Goal: Information Seeking & Learning: Check status

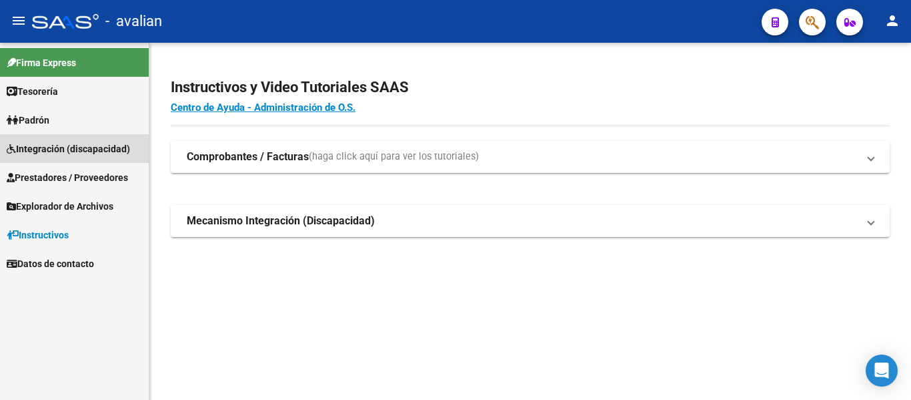
click at [53, 143] on span "Integración (discapacidad)" at bounding box center [68, 148] width 123 height 15
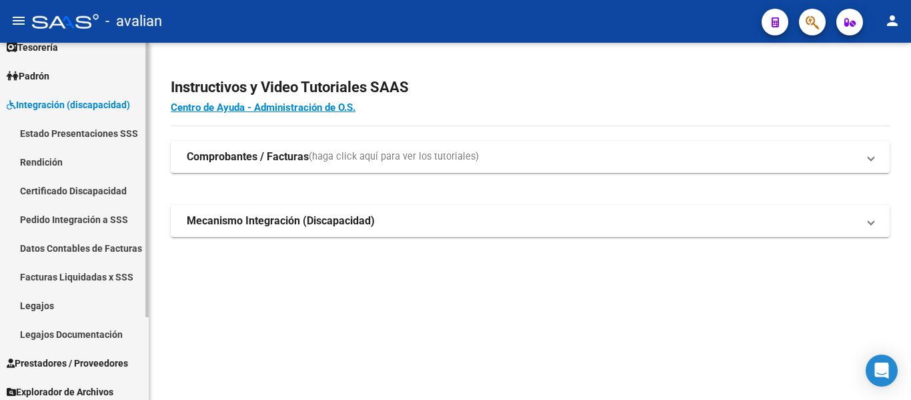
scroll to position [67, 0]
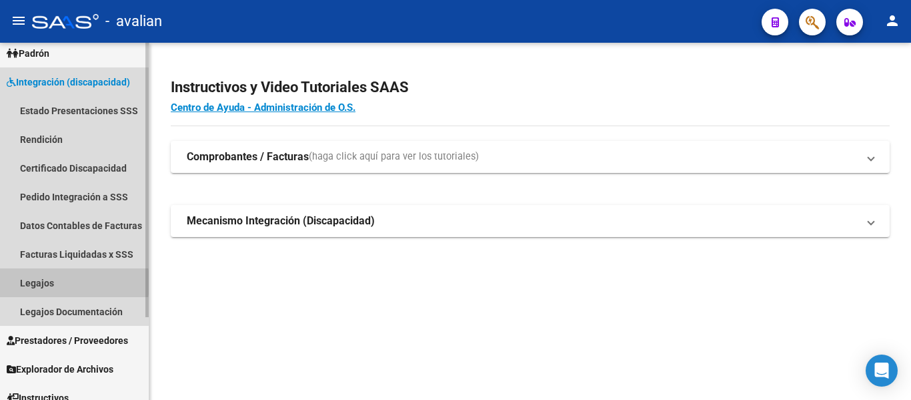
click at [39, 282] on link "Legajos" at bounding box center [74, 282] width 149 height 29
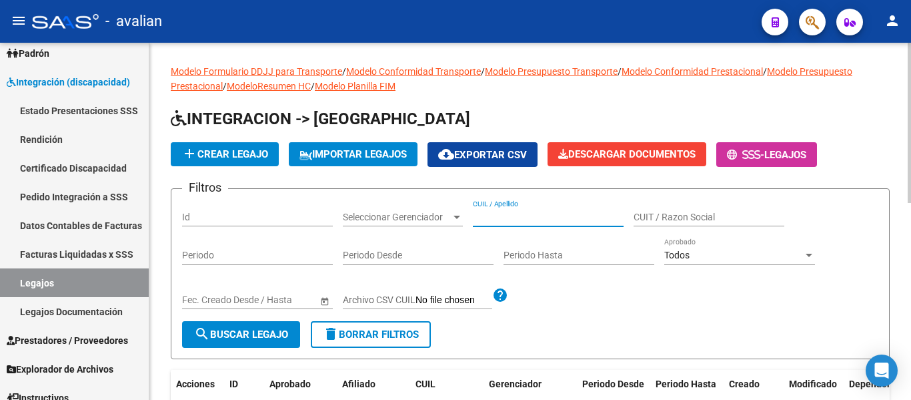
click at [553, 216] on input "CUIL / Apellido" at bounding box center [548, 216] width 151 height 11
paste input "27582594886"
type input "27582594886"
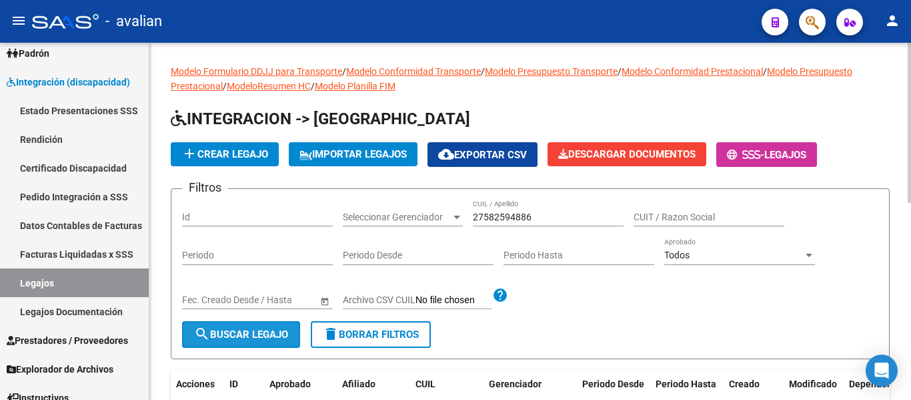
click at [235, 338] on span "search Buscar Legajo" at bounding box center [241, 334] width 94 height 12
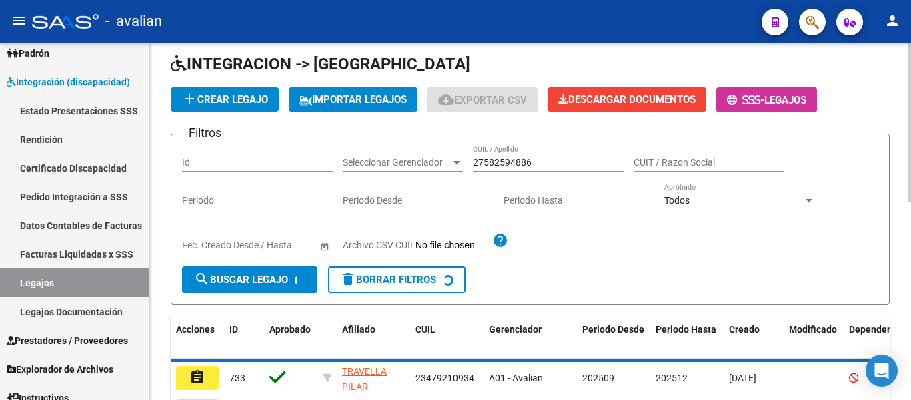
scroll to position [133, 0]
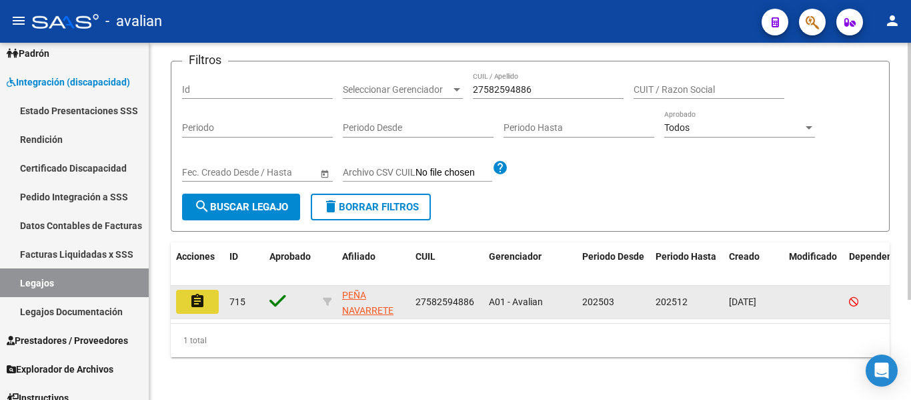
click at [203, 295] on mat-icon "assignment" at bounding box center [197, 301] width 16 height 16
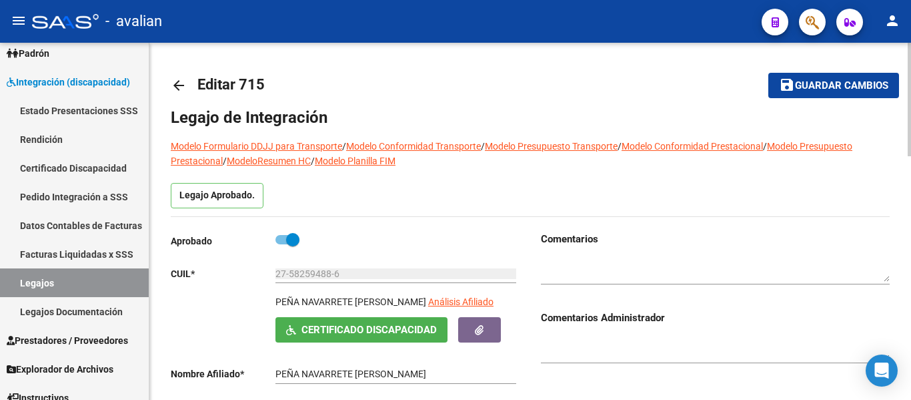
click at [173, 85] on mat-icon "arrow_back" at bounding box center [179, 85] width 16 height 16
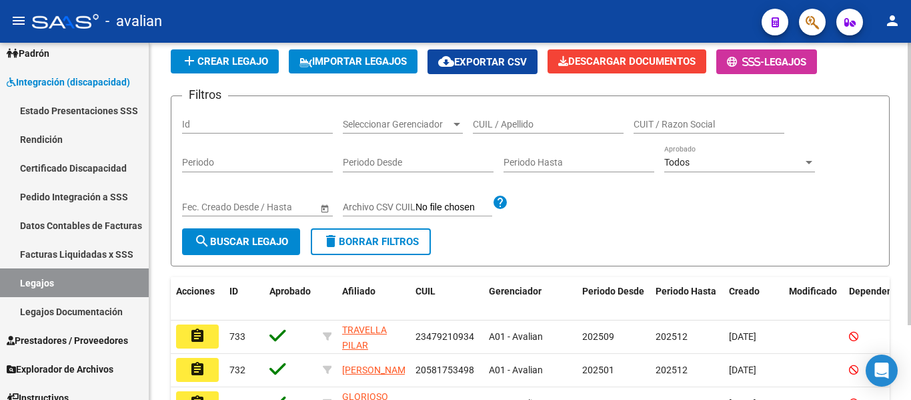
scroll to position [94, 0]
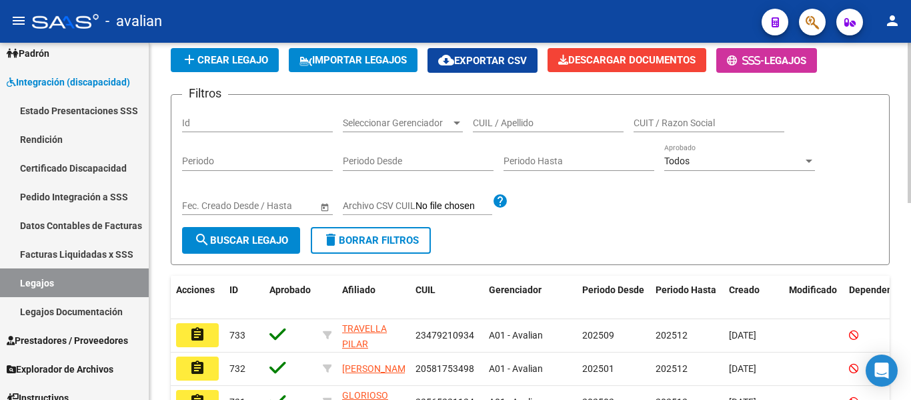
click at [530, 126] on input "CUIL / Apellido" at bounding box center [548, 122] width 151 height 11
paste input "20492677834"
type input "20492677834"
click at [243, 236] on span "search Buscar Legajo" at bounding box center [241, 240] width 94 height 12
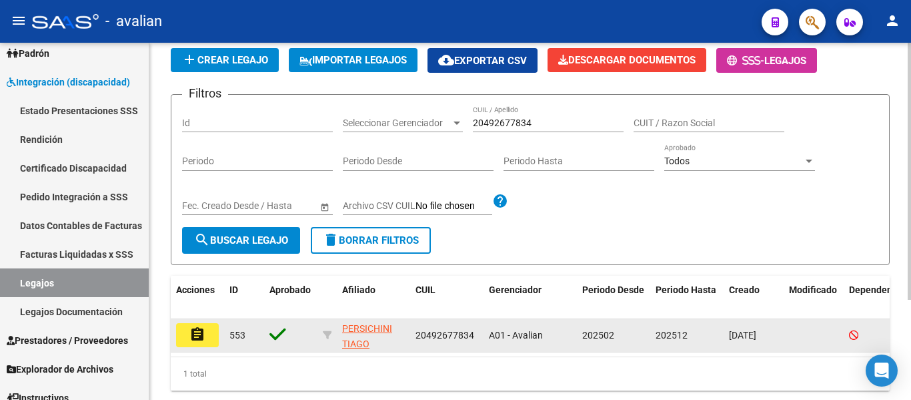
click at [196, 337] on mat-icon "assignment" at bounding box center [197, 334] width 16 height 16
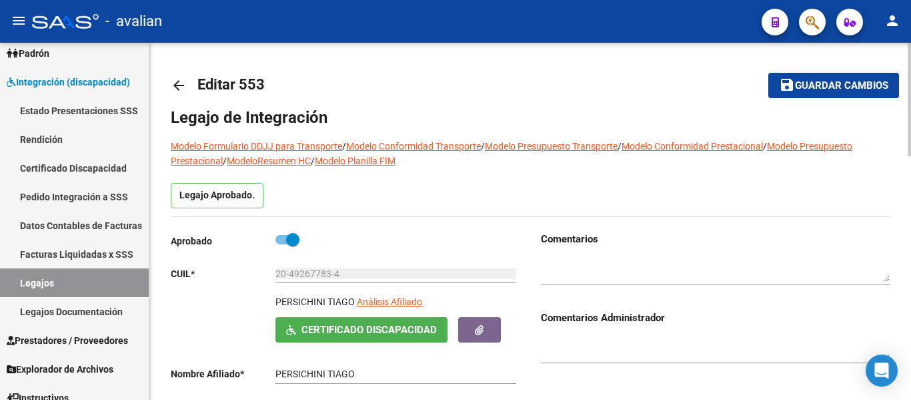
click at [173, 84] on mat-icon "arrow_back" at bounding box center [179, 85] width 16 height 16
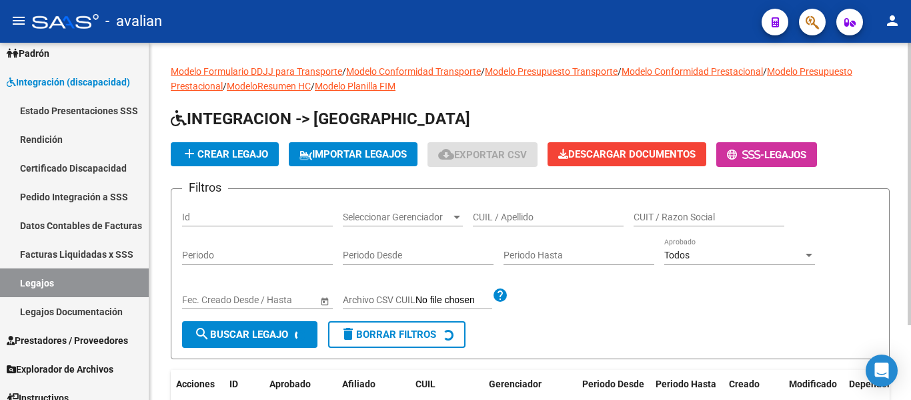
click at [558, 219] on input "CUIL / Apellido" at bounding box center [548, 216] width 151 height 11
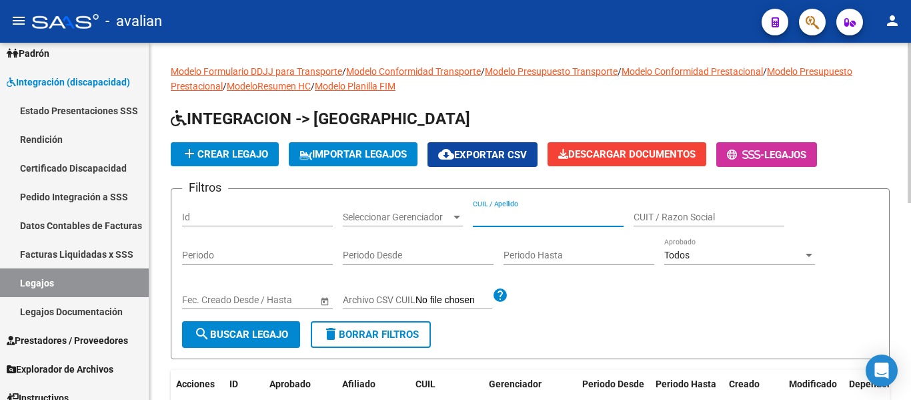
paste input "20575322167"
type input "20575322167"
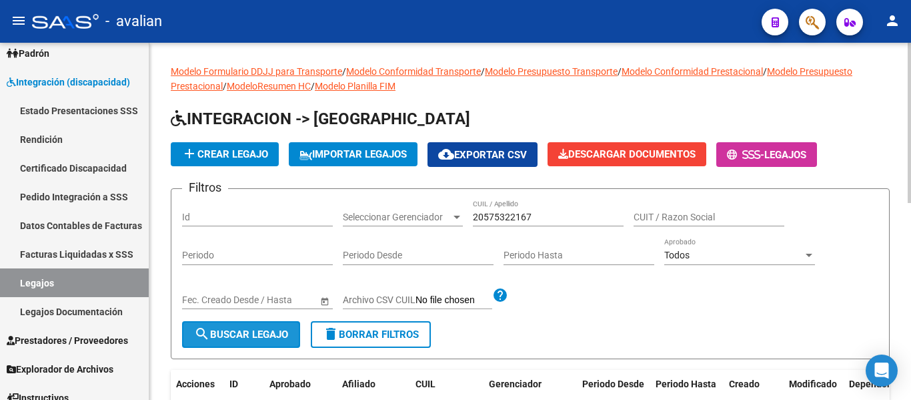
click at [222, 337] on span "search Buscar Legajo" at bounding box center [241, 334] width 94 height 12
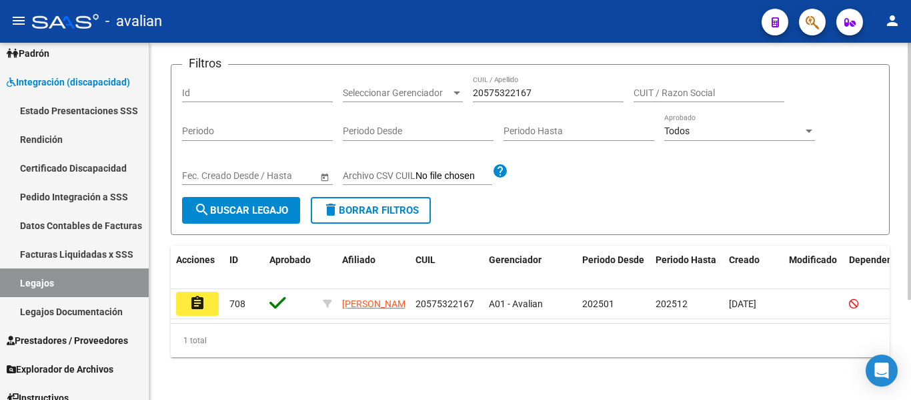
scroll to position [139, 0]
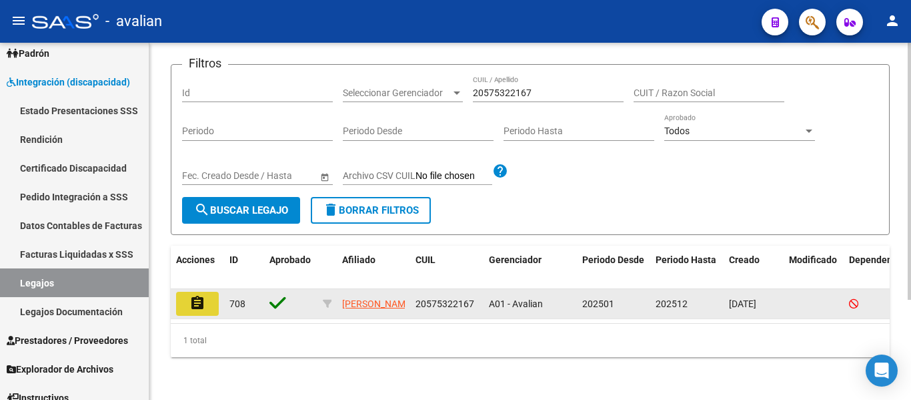
click at [193, 295] on mat-icon "assignment" at bounding box center [197, 303] width 16 height 16
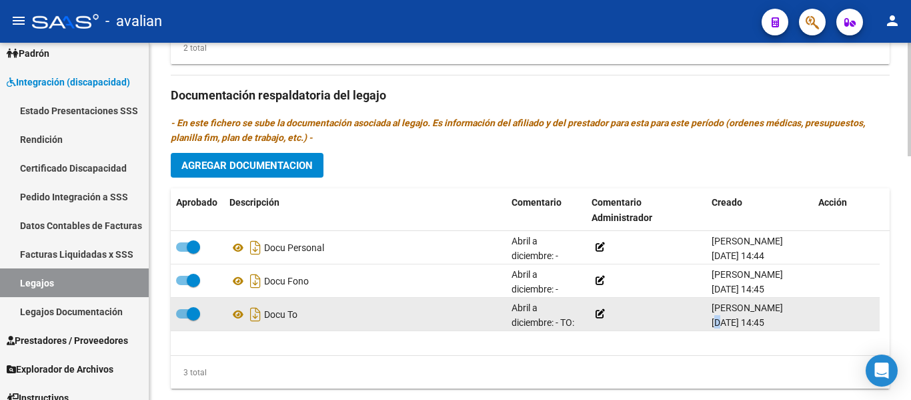
scroll to position [1, 0]
drag, startPoint x: 710, startPoint y: 323, endPoint x: 761, endPoint y: 330, distance: 51.9
click at [761, 330] on datatable-body-cell "[PERSON_NAME] [DATE] 14:45" at bounding box center [759, 313] width 107 height 33
copy span "[DATE]"
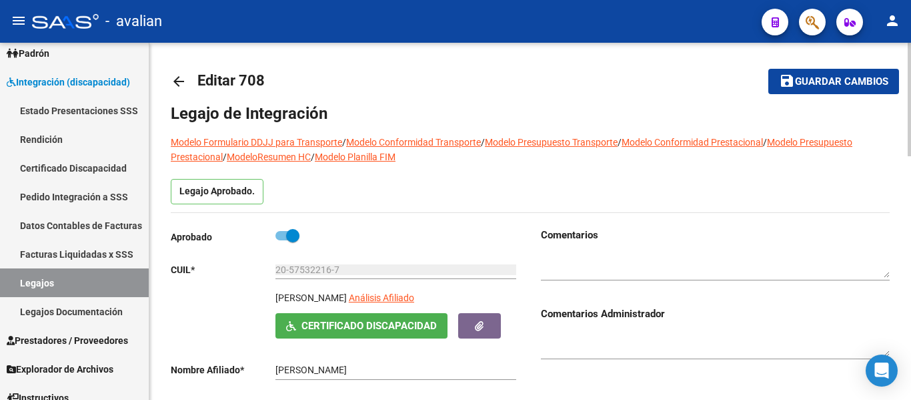
scroll to position [0, 0]
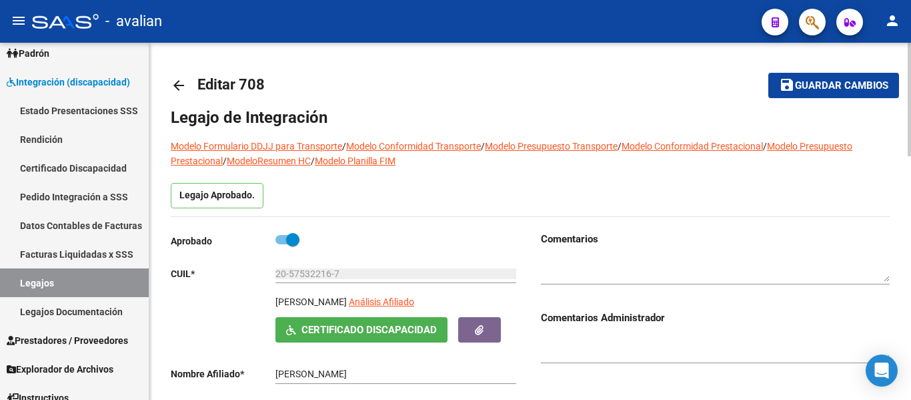
click at [177, 85] on mat-icon "arrow_back" at bounding box center [179, 85] width 16 height 16
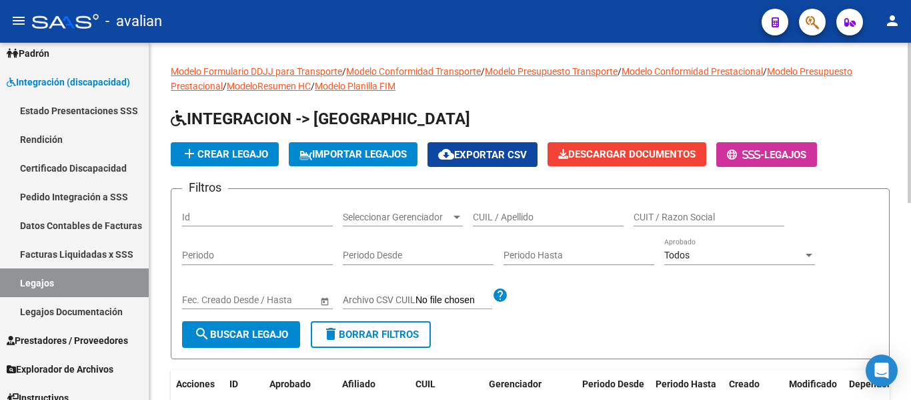
click at [493, 223] on div "CUIL / Apellido" at bounding box center [548, 212] width 151 height 27
paste input "27565706743"
type input "27565706743"
click at [259, 329] on span "search Buscar Legajo" at bounding box center [241, 334] width 94 height 12
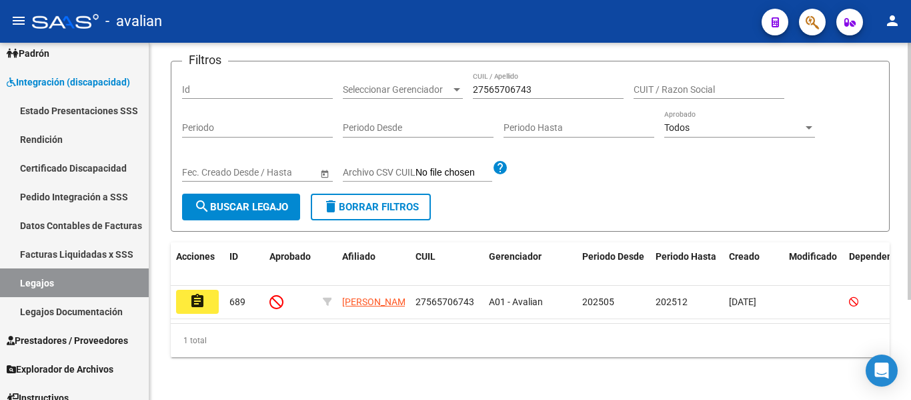
scroll to position [133, 0]
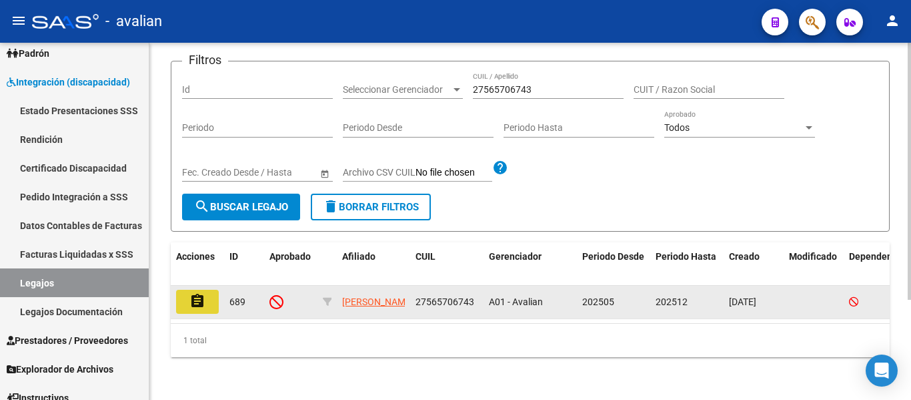
click at [199, 295] on mat-icon "assignment" at bounding box center [197, 301] width 16 height 16
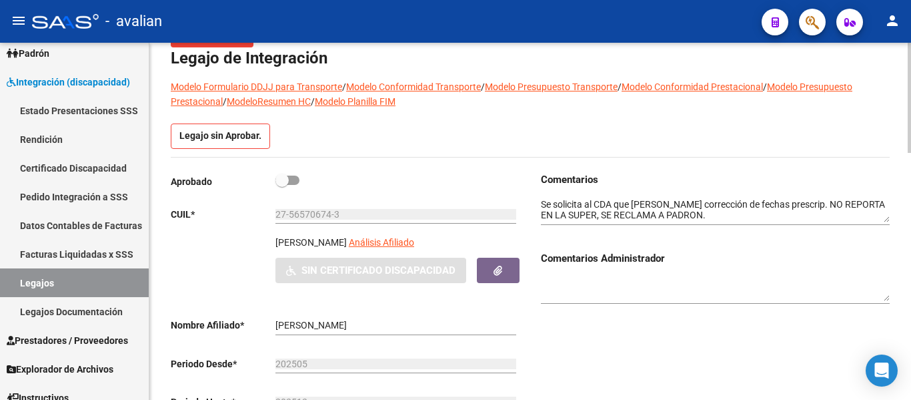
scroll to position [67, 0]
